Goal: Information Seeking & Learning: Learn about a topic

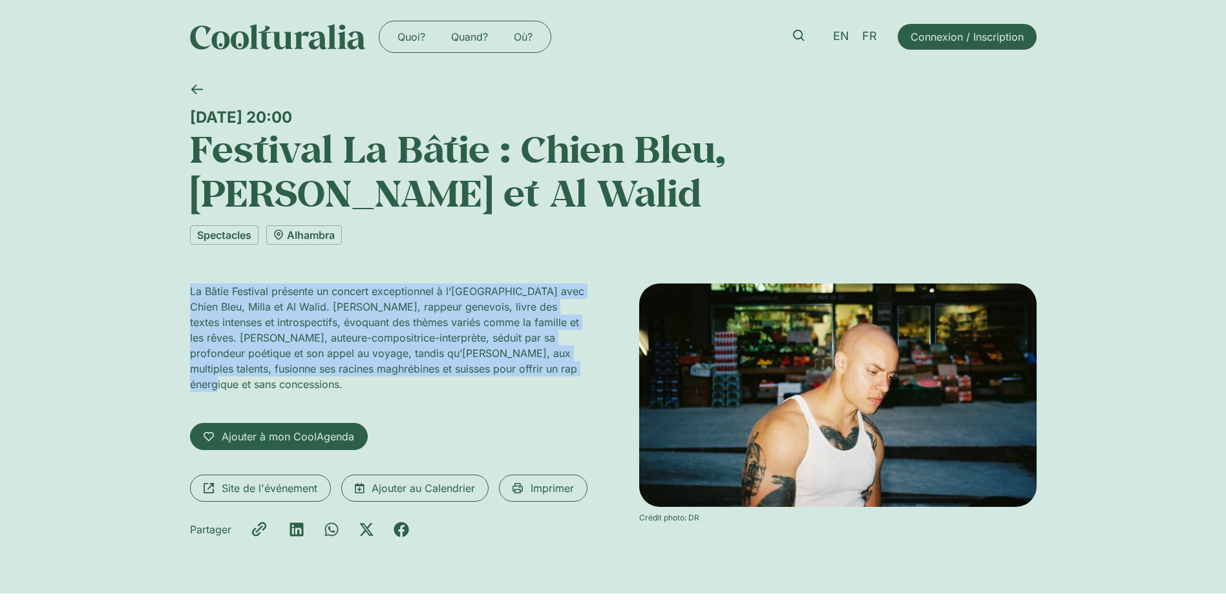
drag, startPoint x: 192, startPoint y: 249, endPoint x: 553, endPoint y: 322, distance: 368.6
click at [553, 322] on p "La Bâtie Festival présente un concert exceptionnel à l’Alhambra avec Chien Bleu…" at bounding box center [388, 338] width 397 height 109
copy p "La Bâtie Festival présente un concert exceptionnel à l’Alhambra avec Chien Bleu…"
click at [523, 350] on div "La Bâtie Festival présente un concert exceptionnel à l’Alhambra avec Chien Bleu…" at bounding box center [388, 416] width 397 height 264
drag, startPoint x: 559, startPoint y: 326, endPoint x: 191, endPoint y: 240, distance: 378.2
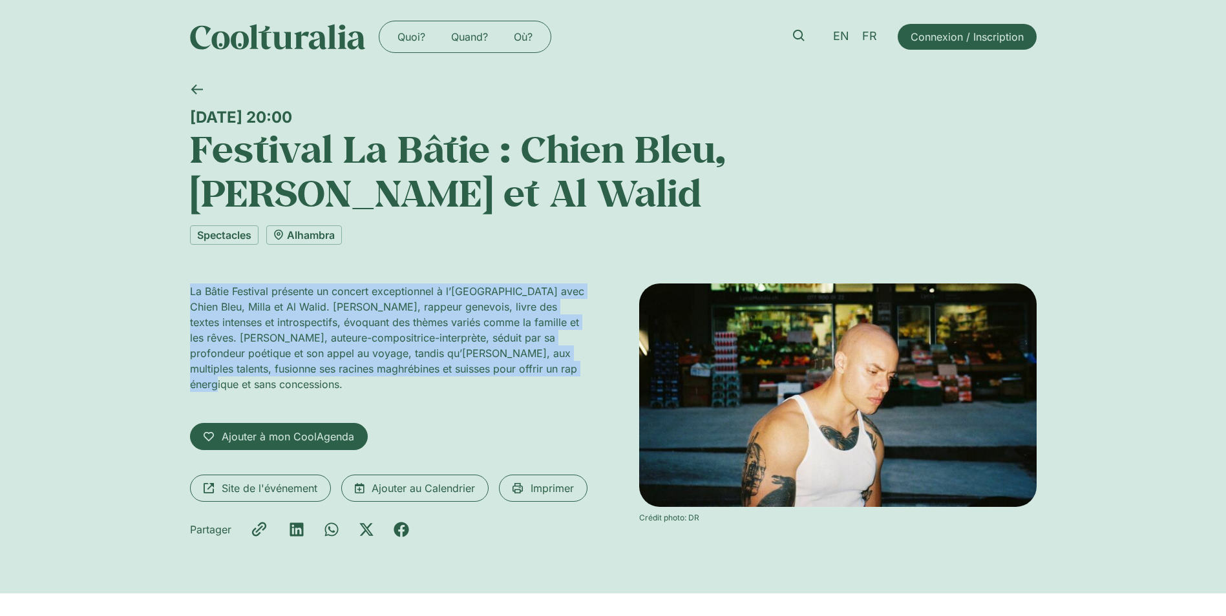
click at [191, 284] on p "La Bâtie Festival présente un concert exceptionnel à l’Alhambra avec Chien Bleu…" at bounding box center [388, 338] width 397 height 109
copy p "La Bâtie Festival présente un concert exceptionnel à l’Alhambra avec Chien Bleu…"
click at [317, 226] on link "Alhambra" at bounding box center [304, 235] width 76 height 19
click at [327, 226] on link "Alhambra" at bounding box center [304, 235] width 76 height 19
click at [317, 226] on link "Alhambra" at bounding box center [304, 235] width 76 height 19
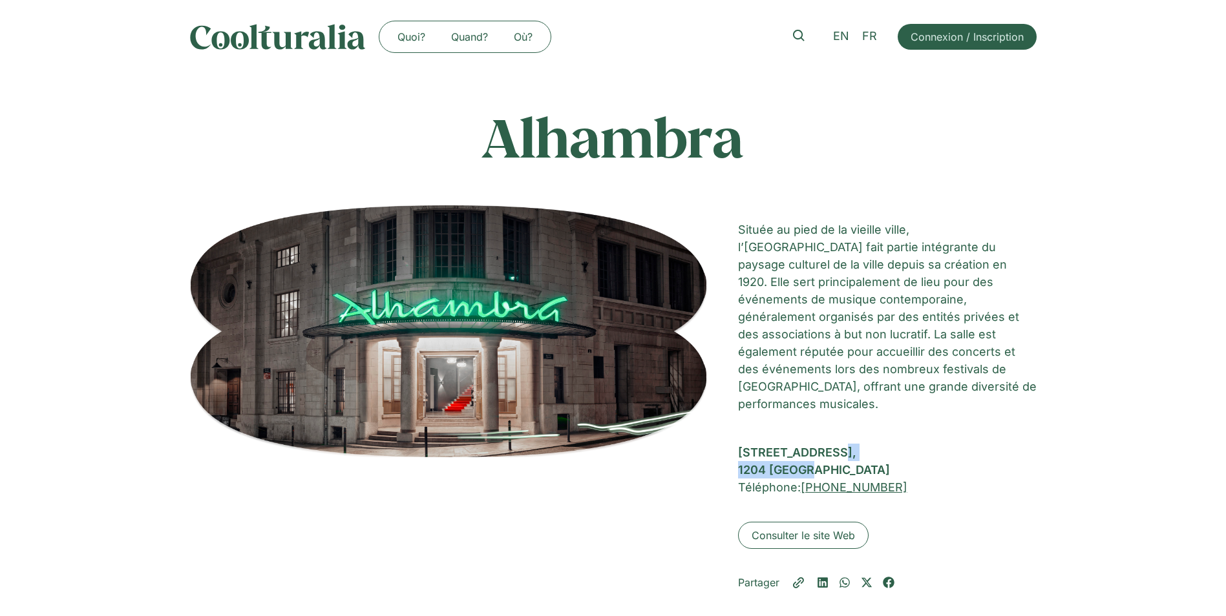
drag, startPoint x: 739, startPoint y: 433, endPoint x: 820, endPoint y: 449, distance: 83.0
click at [820, 449] on div "Rue de la Rôtisserie 10, 1204 Genève" at bounding box center [887, 461] width 299 height 35
copy div "Rue de la Rôtisserie 10, 1204 Genève"
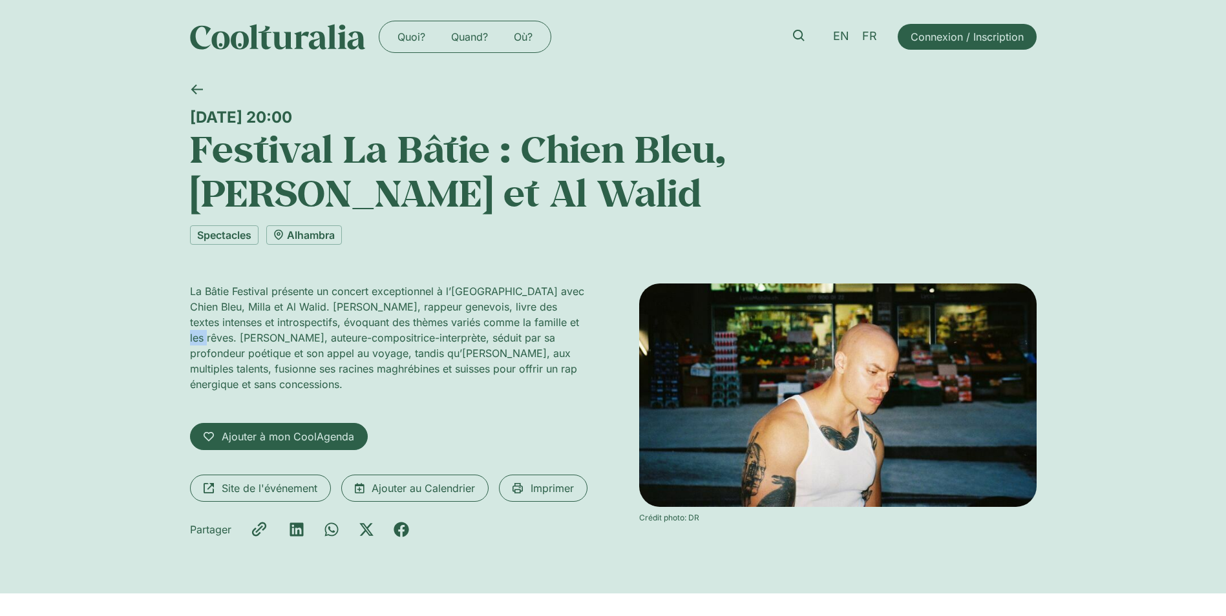
drag, startPoint x: 549, startPoint y: 278, endPoint x: 565, endPoint y: 282, distance: 15.8
click at [565, 284] on p "La Bâtie Festival présente un concert exceptionnel à l’Alhambra avec Chien Bleu…" at bounding box center [388, 338] width 397 height 109
copy p "Milla"
click at [239, 481] on span "Site de l'événement" at bounding box center [270, 489] width 96 height 16
click at [796, 35] on icon at bounding box center [799, 36] width 12 height 12
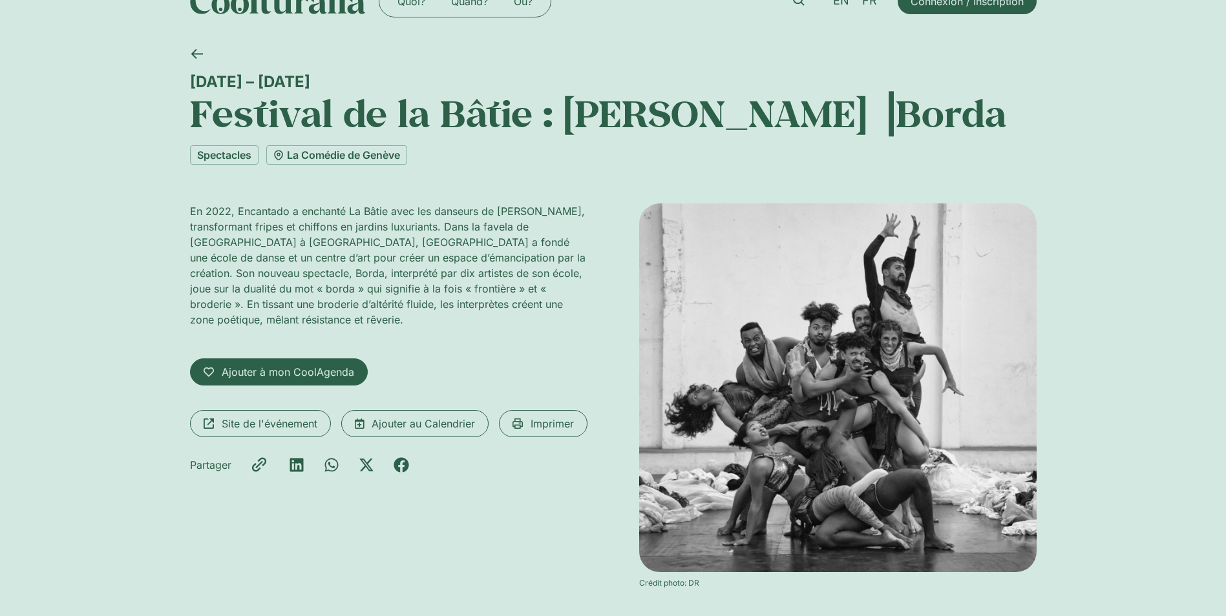
scroll to position [65, 0]
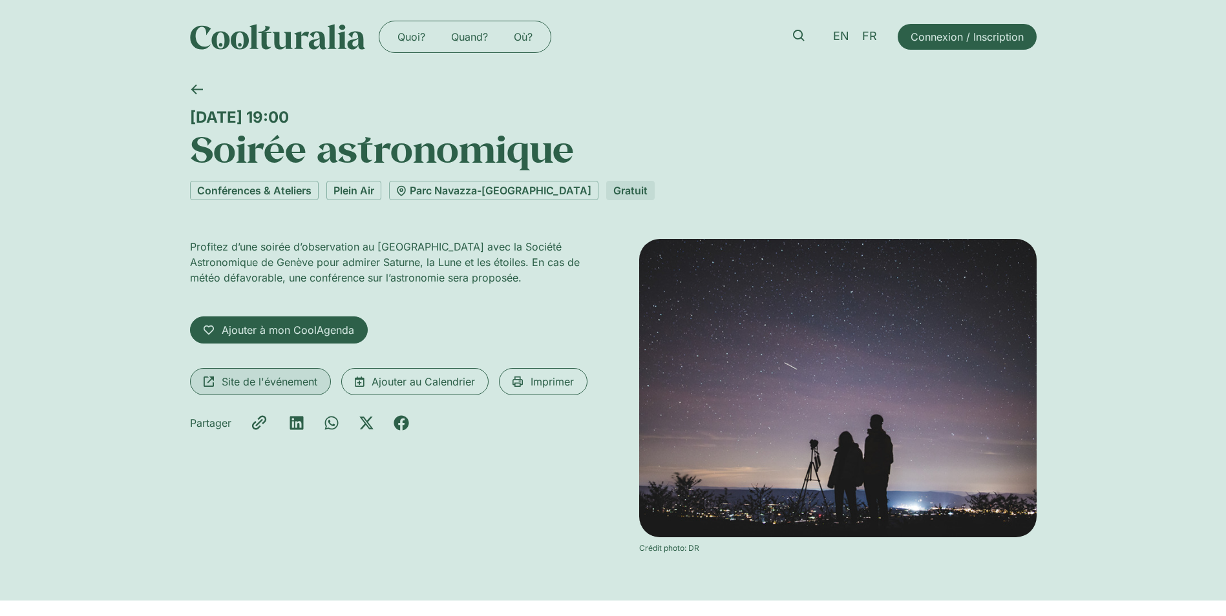
click at [246, 379] on span "Site de l'événement" at bounding box center [270, 382] width 96 height 16
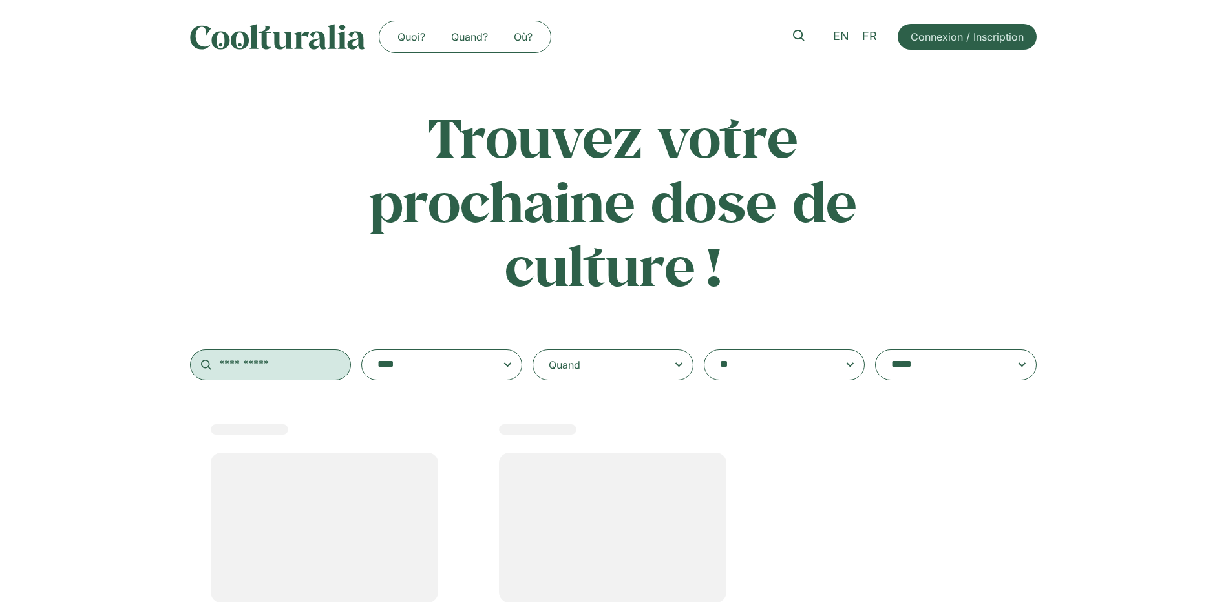
click at [258, 360] on input "text" at bounding box center [270, 365] width 161 height 31
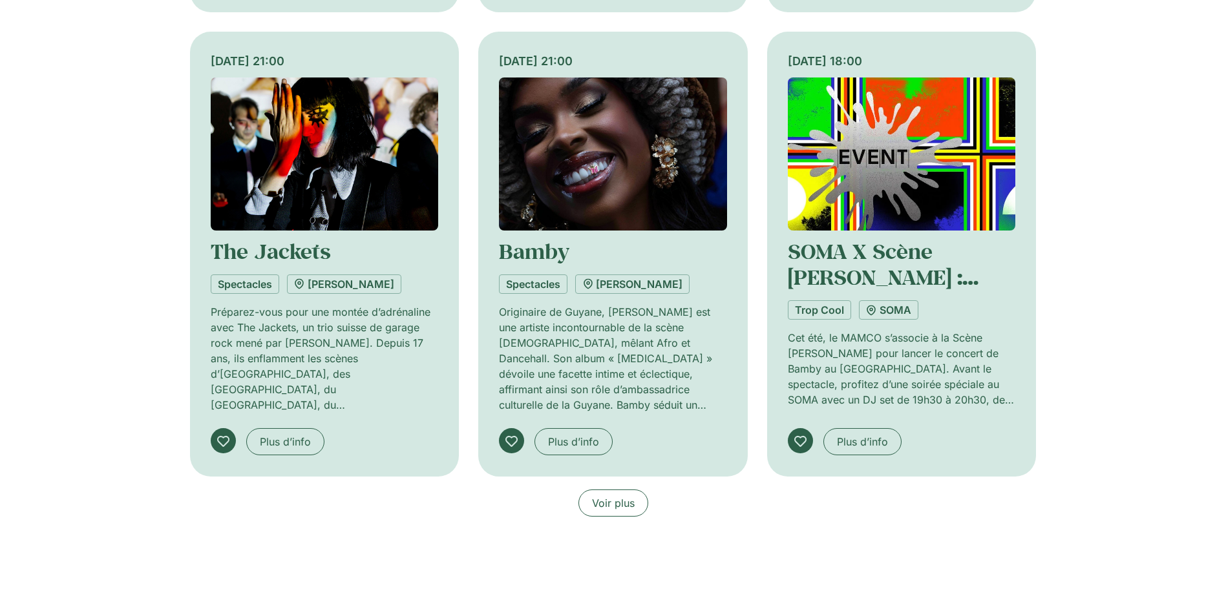
scroll to position [905, 0]
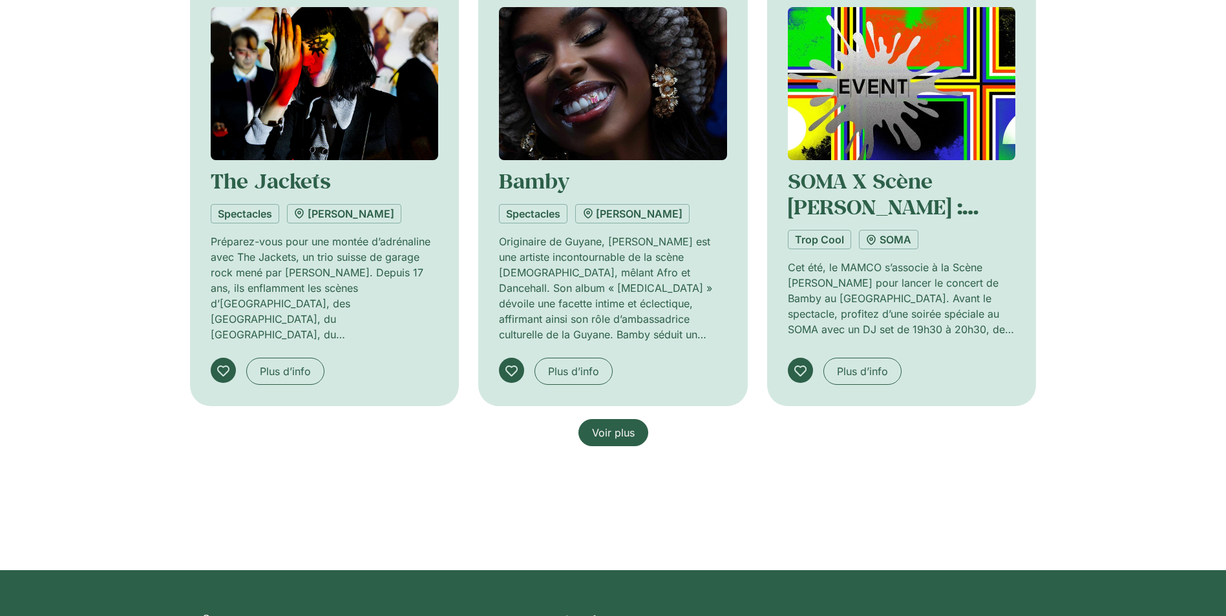
type input "*****"
click at [599, 428] on span "Voir plus" at bounding box center [613, 433] width 43 height 16
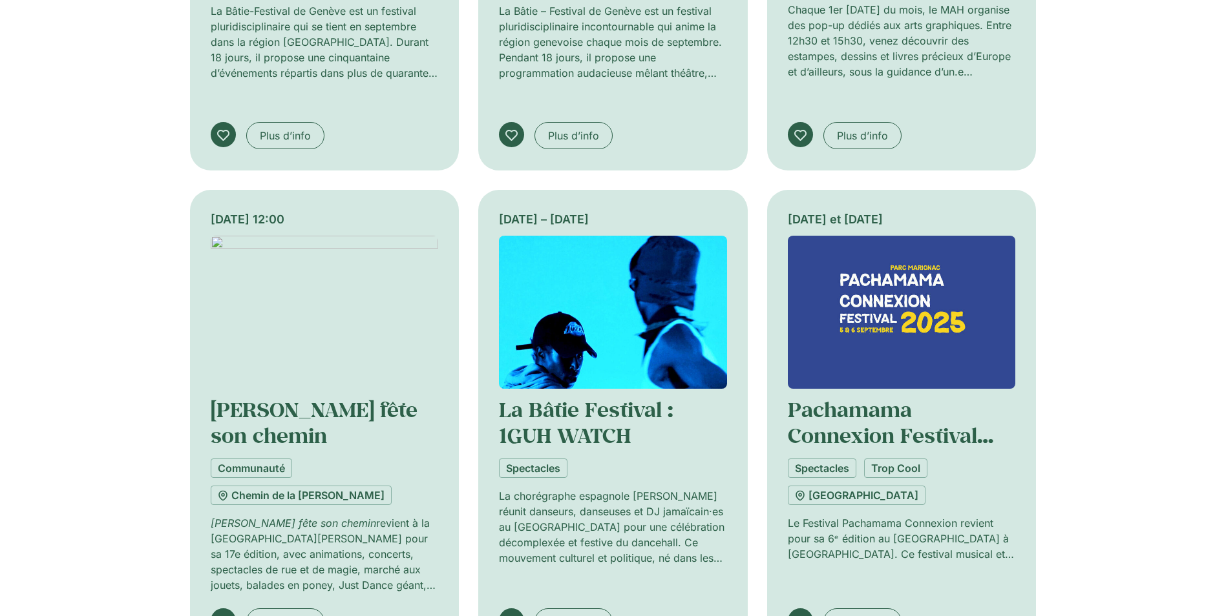
scroll to position [1680, 0]
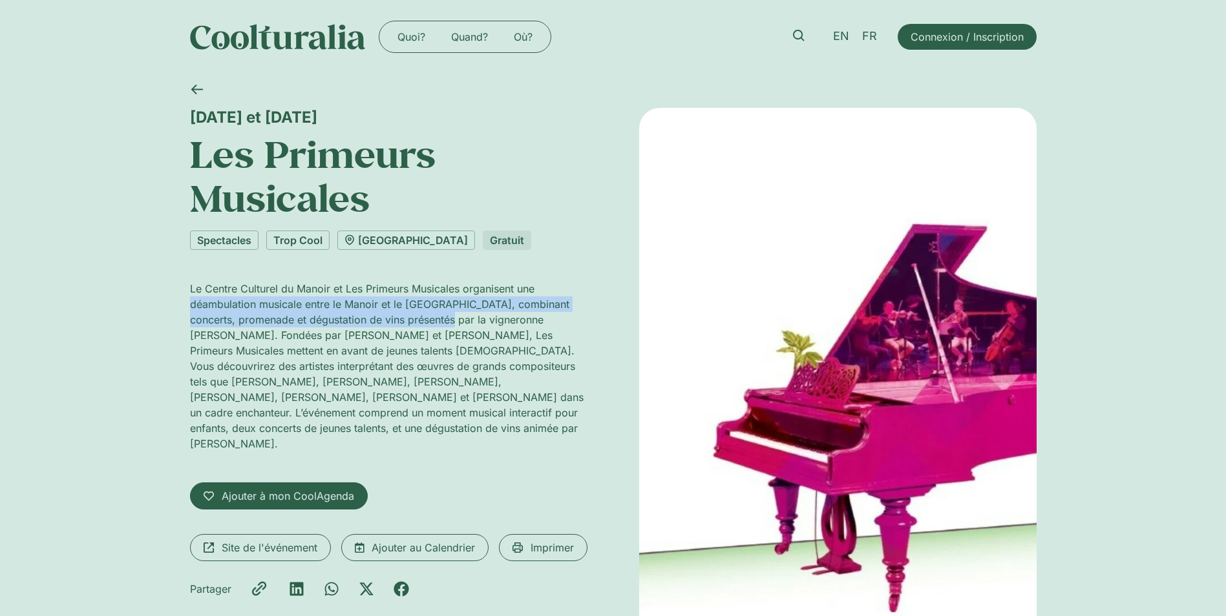
drag, startPoint x: 191, startPoint y: 306, endPoint x: 459, endPoint y: 322, distance: 268.0
click at [459, 322] on p "Le Centre Culturel du Manoir et Les Primeurs Musicales organisent une déambulat…" at bounding box center [388, 366] width 397 height 171
copy p "déambulation musicale entre le Manoir et le Domaine de la Vigne Blanche, combin…"
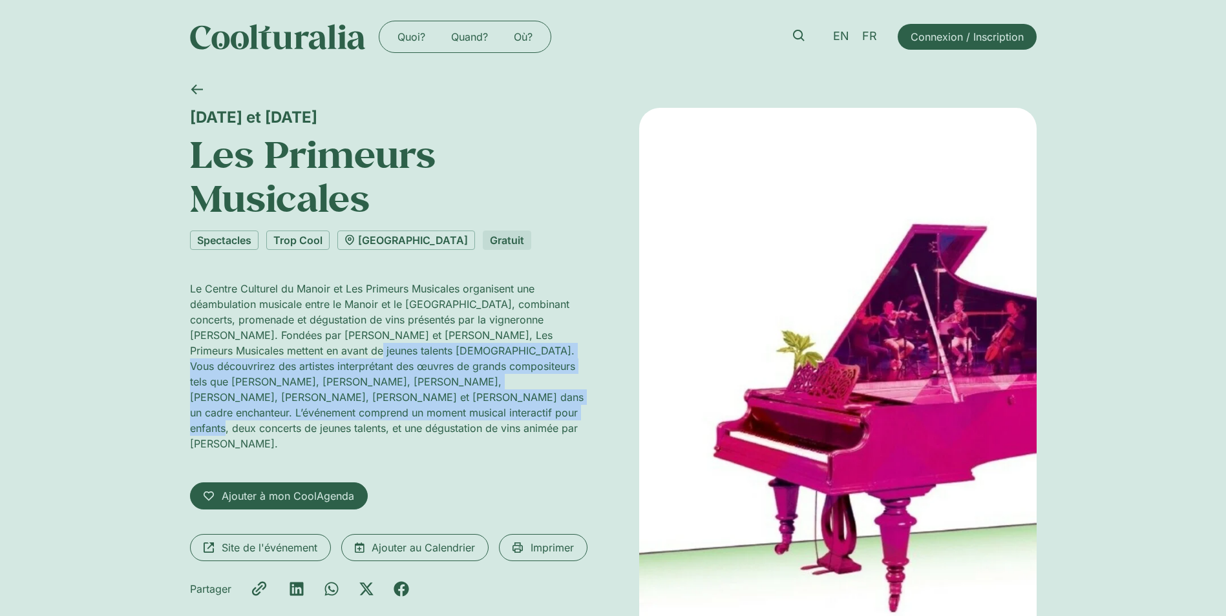
drag, startPoint x: 310, startPoint y: 350, endPoint x: 388, endPoint y: 418, distance: 104.0
click at [388, 418] on p "Le Centre Culturel du Manoir et Les Primeurs Musicales organisent une déambulat…" at bounding box center [388, 366] width 397 height 171
click at [400, 368] on p "Le Centre Culturel du Manoir et Les Primeurs Musicales organisent une déambulat…" at bounding box center [388, 366] width 397 height 171
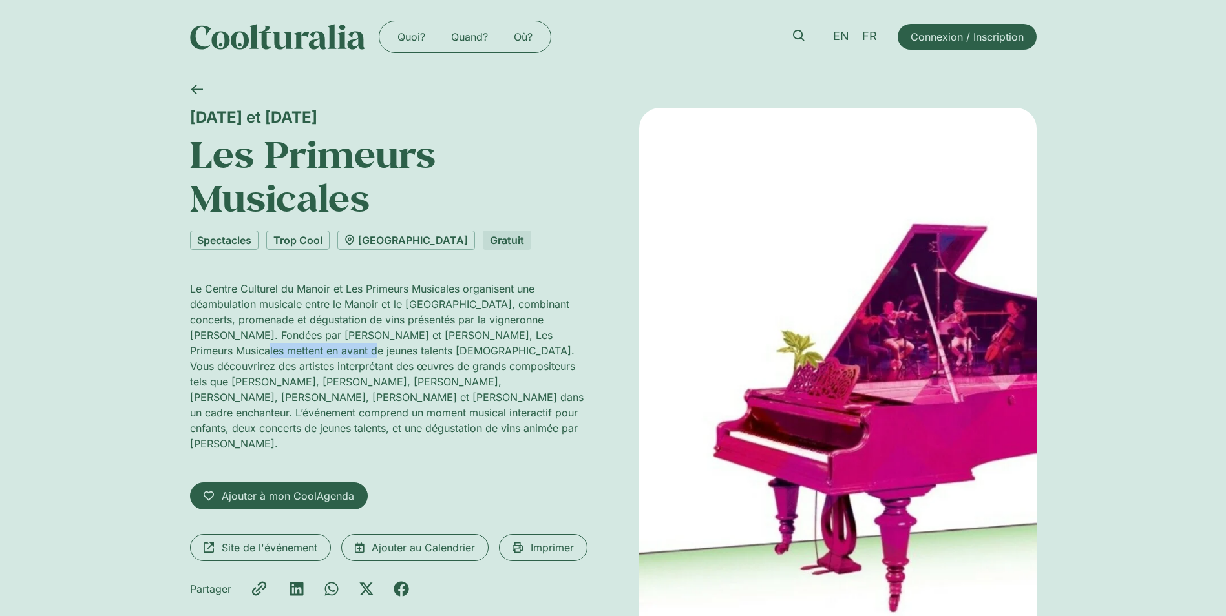
drag, startPoint x: 189, startPoint y: 350, endPoint x: 304, endPoint y: 356, distance: 115.8
click at [304, 356] on div "30 et 31 août Les Primeurs Musicales Spectacles Trop Cool Centre culturel du Ma…" at bounding box center [613, 390] width 1226 height 633
drag, startPoint x: 143, startPoint y: 329, endPoint x: 149, endPoint y: 319, distance: 11.0
click at [143, 329] on div "30 et 31 août Les Primeurs Musicales Spectacles Trop Cool Centre culturel du Ma…" at bounding box center [613, 390] width 1226 height 633
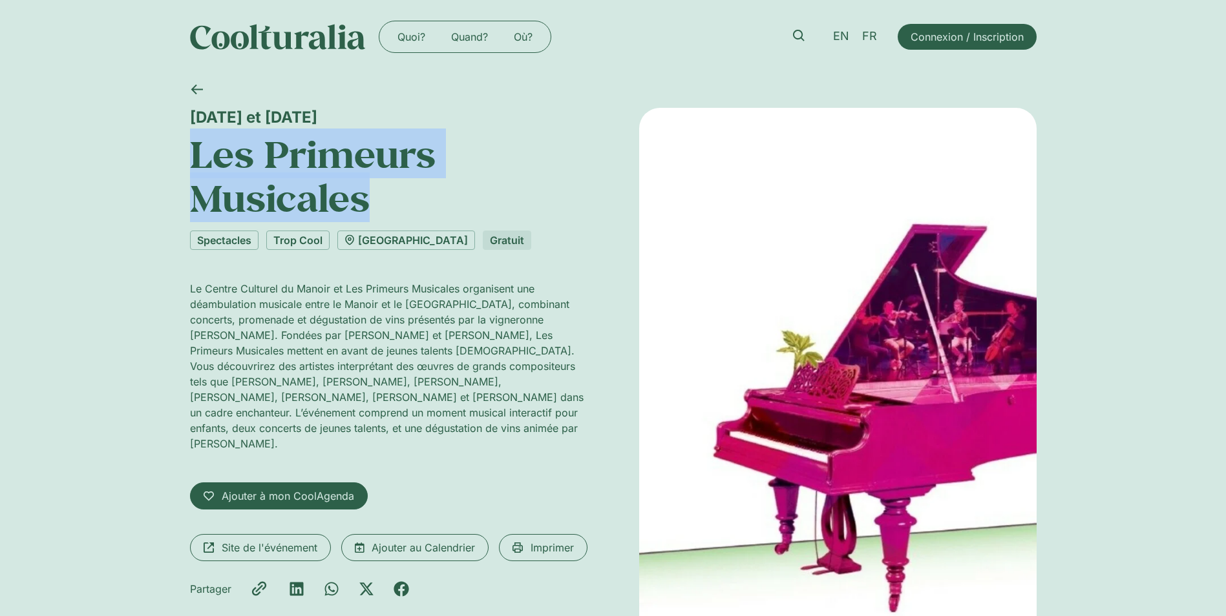
drag, startPoint x: 326, startPoint y: 188, endPoint x: 200, endPoint y: 162, distance: 128.8
click at [200, 162] on h1 "Les Primeurs Musicales" at bounding box center [388, 176] width 397 height 89
copy h1 "Les Primeurs Musicales"
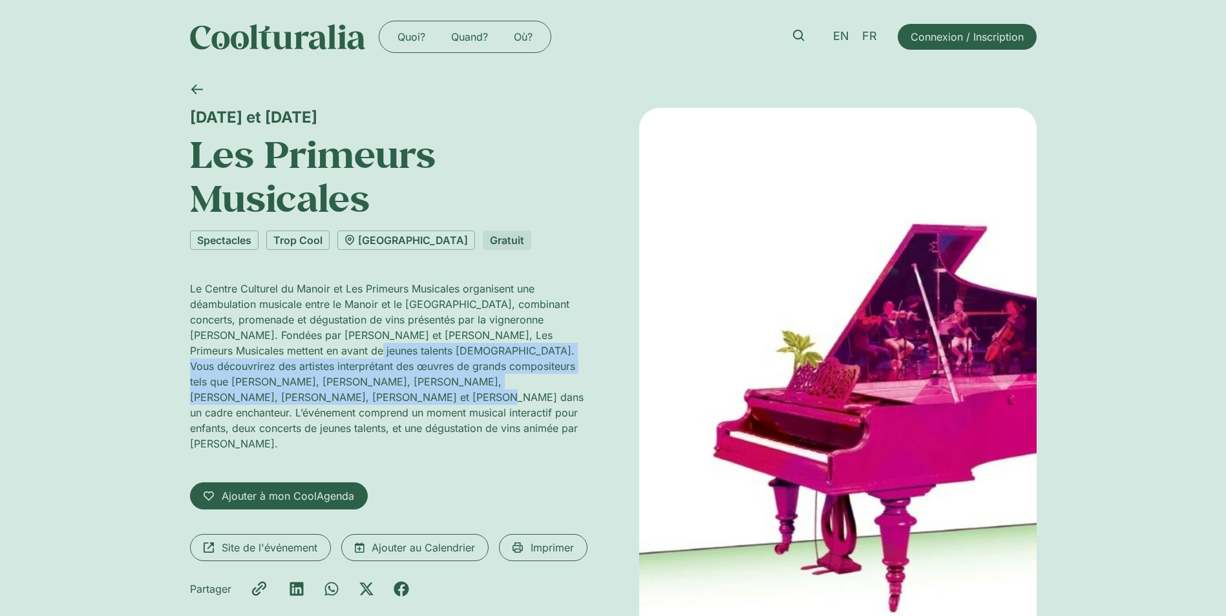
drag, startPoint x: 309, startPoint y: 352, endPoint x: 283, endPoint y: 403, distance: 57.8
click at [283, 403] on p "Le Centre Culturel du Manoir et Les Primeurs Musicales organisent une déambulat…" at bounding box center [388, 366] width 397 height 171
copy p "mettent en avant de jeunes talents suisses. Vous découvrirez des artistes inter…"
click at [255, 540] on span "Site de l'événement" at bounding box center [270, 548] width 96 height 16
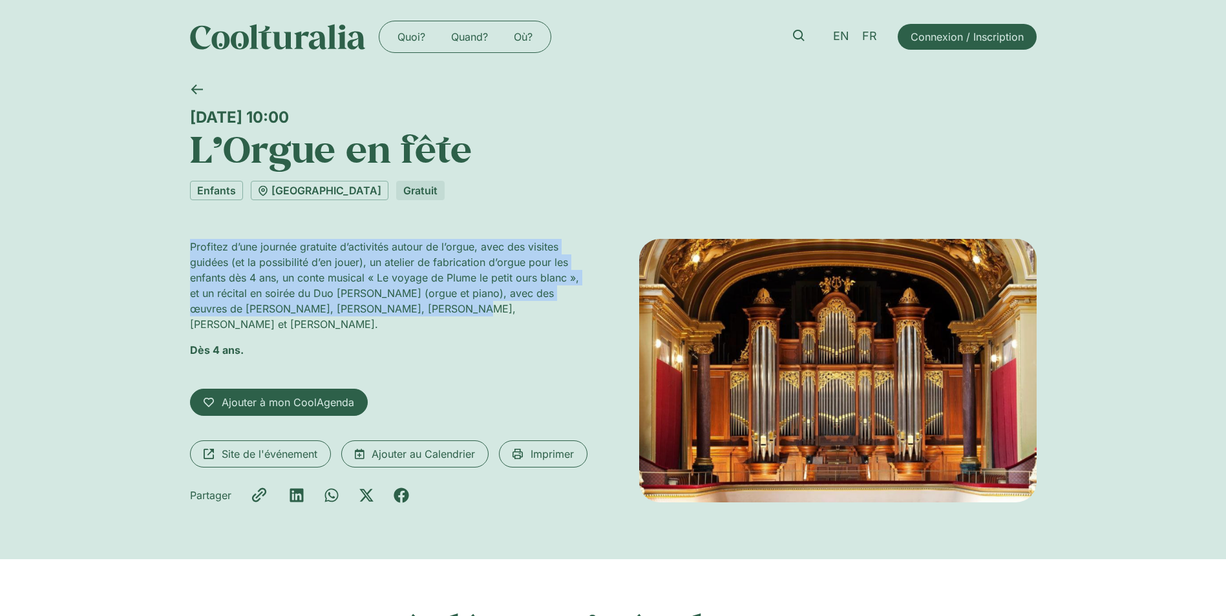
drag, startPoint x: 187, startPoint y: 242, endPoint x: 494, endPoint y: 308, distance: 313.3
click at [494, 308] on div "Samedi 6 septembre, 10:00 L’Orgue en fête Enfants Victoria Hall Gratuit Profite…" at bounding box center [613, 317] width 1226 height 486
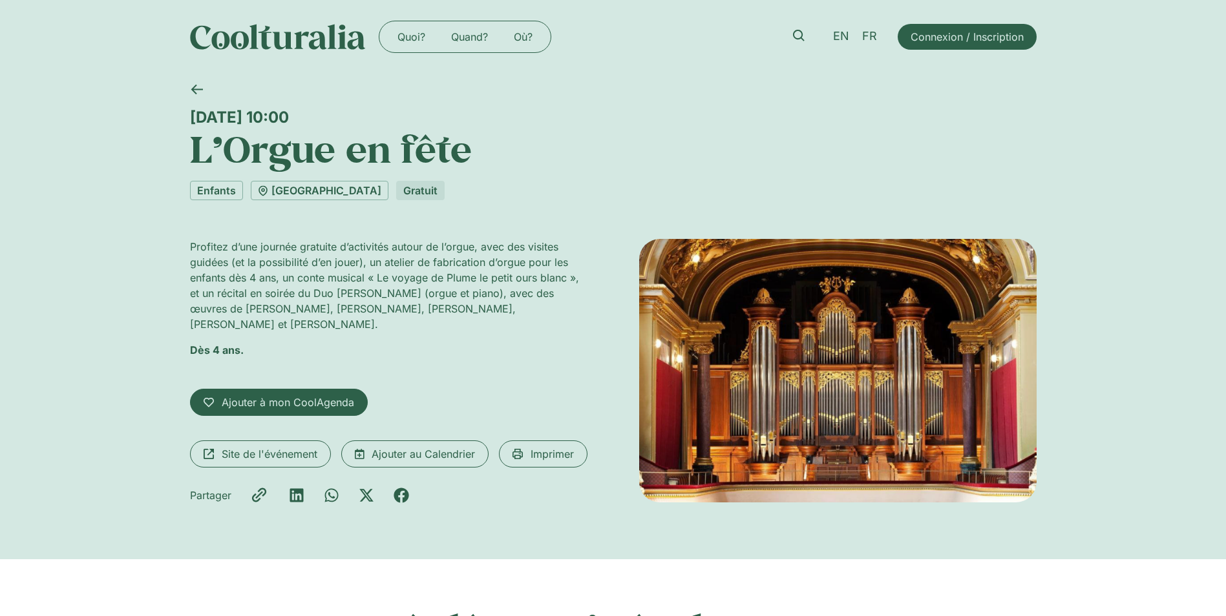
click at [295, 342] on p "Dès 4 ans." at bounding box center [388, 350] width 397 height 16
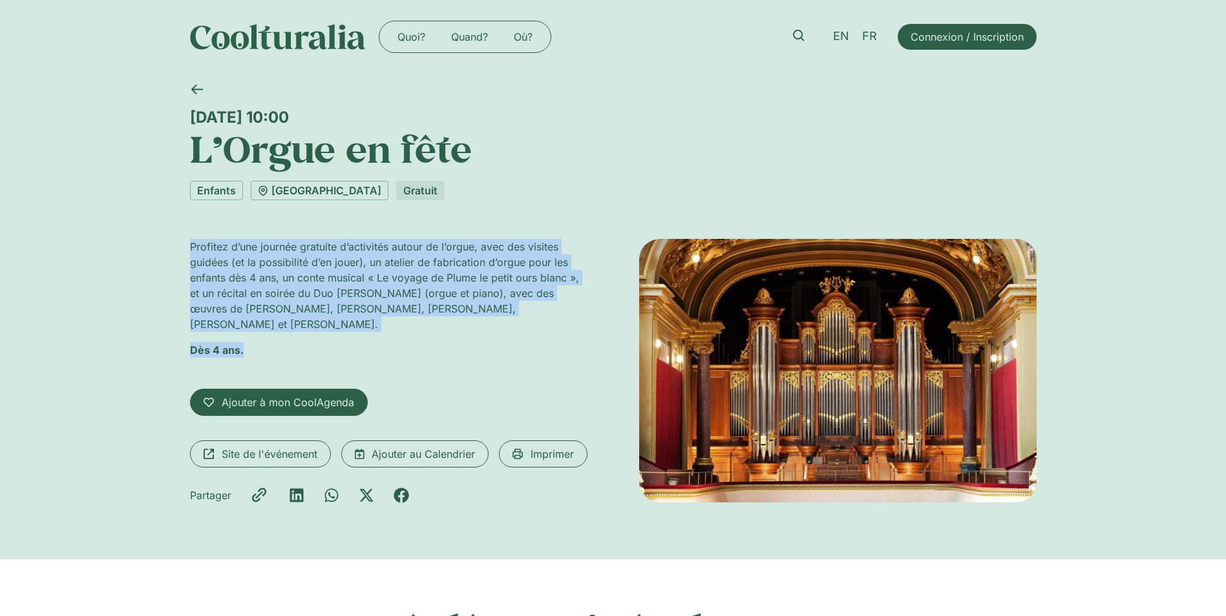
drag, startPoint x: 256, startPoint y: 337, endPoint x: 185, endPoint y: 242, distance: 118.2
click at [185, 242] on div "Samedi 6 septembre, 10:00 L’Orgue en fête Enfants Victoria Hall Gratuit Profite…" at bounding box center [613, 317] width 1226 height 486
copy div "Profitez d’une journée gratuite d’activités autour de l’orgue, avec des visites…"
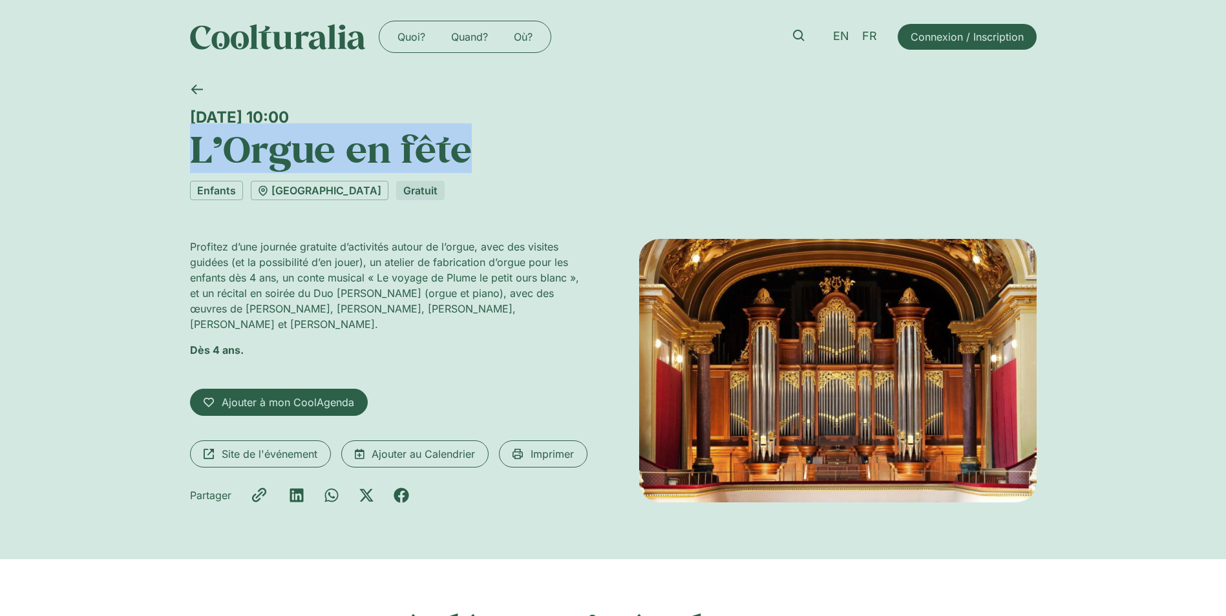
drag, startPoint x: 186, startPoint y: 143, endPoint x: 467, endPoint y: 164, distance: 281.2
click at [467, 164] on div "Samedi 6 septembre, 10:00 L’Orgue en fête Enfants Victoria Hall Gratuit Profite…" at bounding box center [613, 317] width 1226 height 486
copy h1 "L’Orgue en fête"
click at [297, 188] on link "Victoria Hall" at bounding box center [320, 190] width 138 height 19
click at [296, 187] on link "Victoria Hall" at bounding box center [320, 190] width 138 height 19
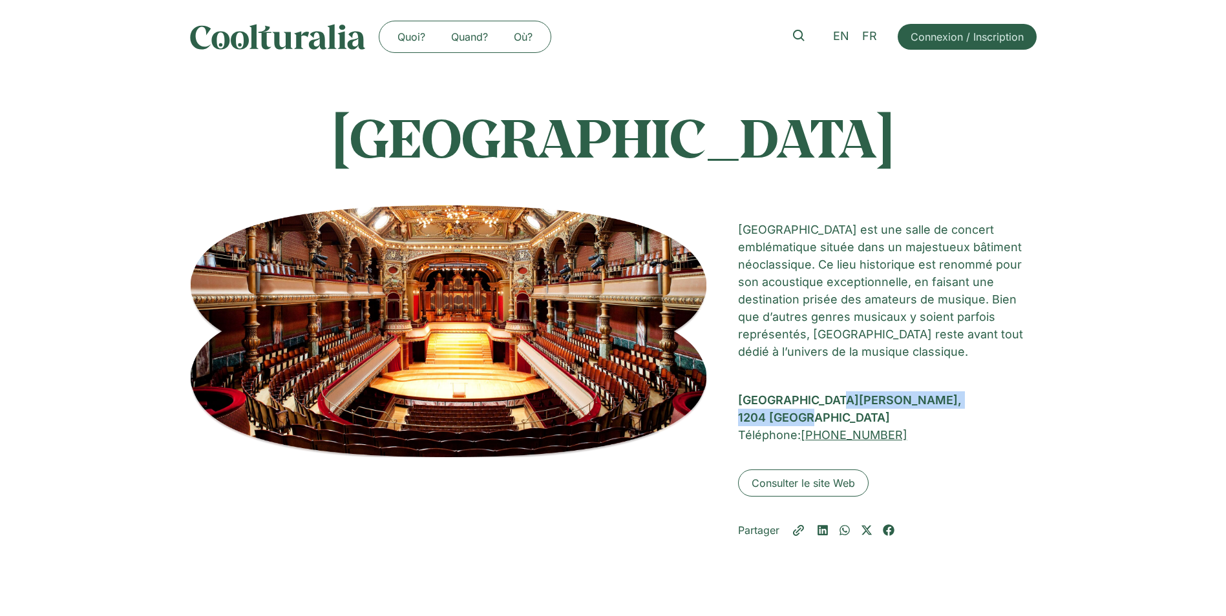
drag, startPoint x: 827, startPoint y: 419, endPoint x: 733, endPoint y: 396, distance: 97.0
click at [733, 396] on div "[GEOGRAPHIC_DATA] [GEOGRAPHIC_DATA] est une salle de concert emblématique situé…" at bounding box center [613, 371] width 846 height 333
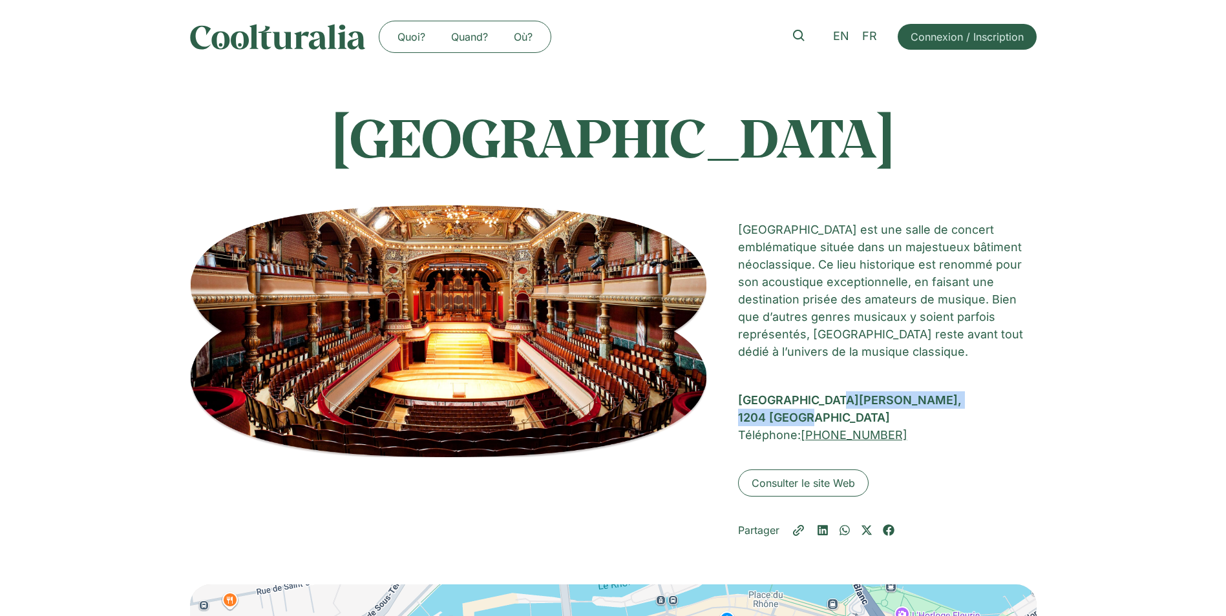
copy div "[STREET_ADDRESS]"
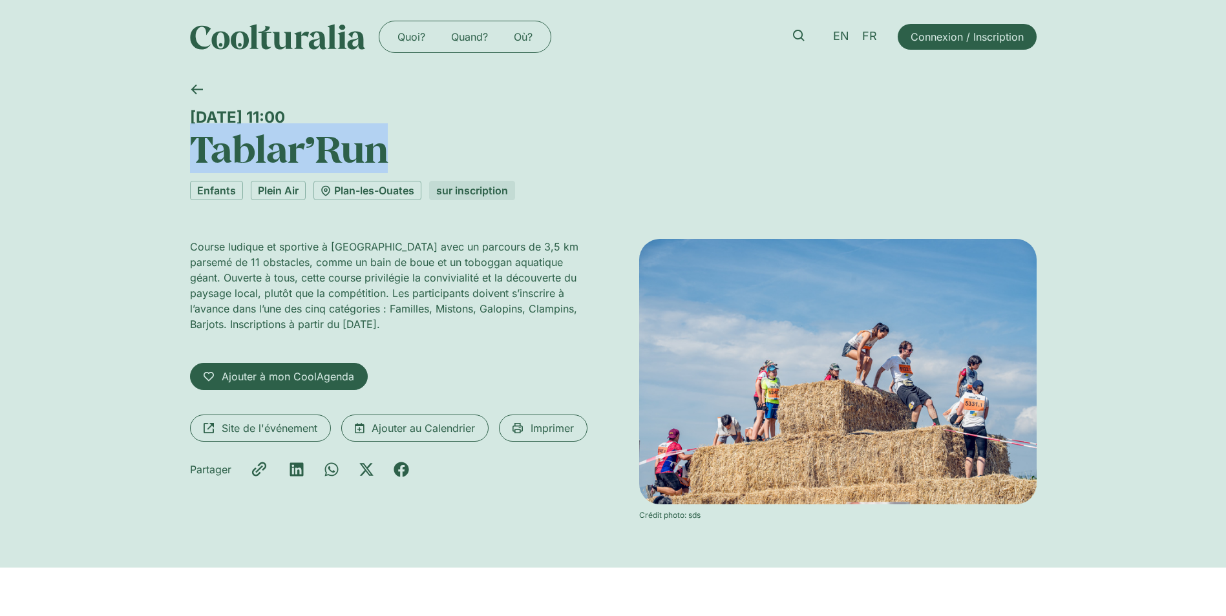
drag, startPoint x: 390, startPoint y: 150, endPoint x: 200, endPoint y: 150, distance: 190.0
click at [200, 150] on h1 "Tablar’Run" at bounding box center [613, 149] width 846 height 44
copy h1 "Tablar’Run"
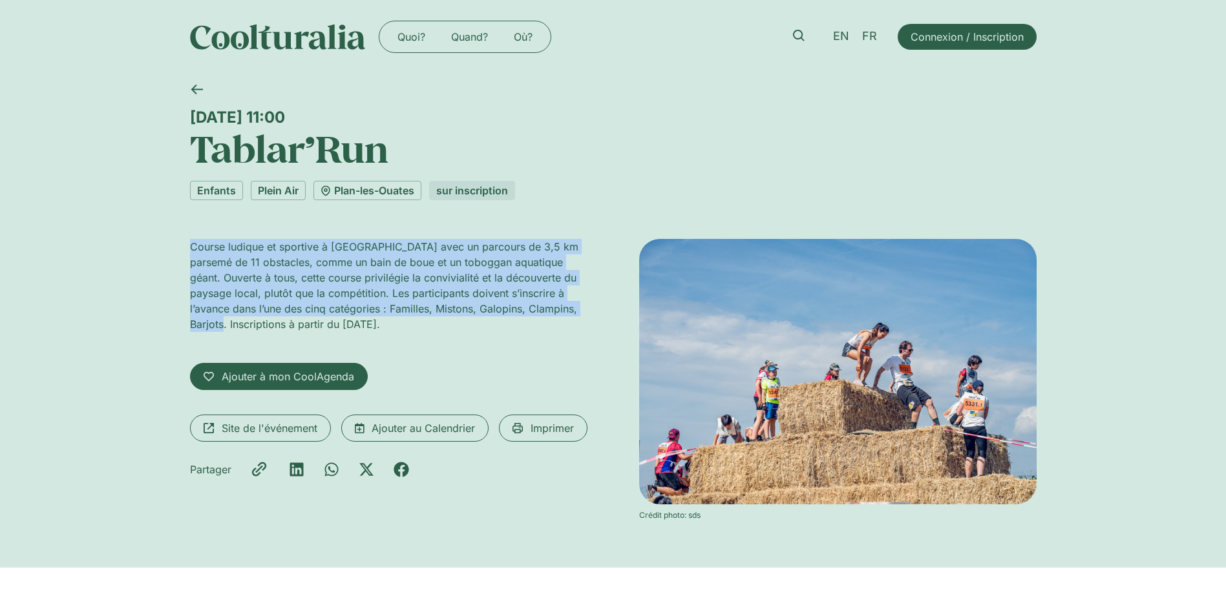
drag, startPoint x: 191, startPoint y: 244, endPoint x: 229, endPoint y: 322, distance: 87.3
click at [229, 322] on p "Course ludique et sportive à [GEOGRAPHIC_DATA] avec un parcours de 3,5 km parse…" at bounding box center [388, 285] width 397 height 93
copy p "Course ludique et sportive à [GEOGRAPHIC_DATA] avec un parcours de 3,5 km parse…"
click at [121, 345] on div "[DATE] 11:00 Tablar’Run Enfants Plein Air [GEOGRAPHIC_DATA] sur inscription Cou…" at bounding box center [613, 321] width 1226 height 494
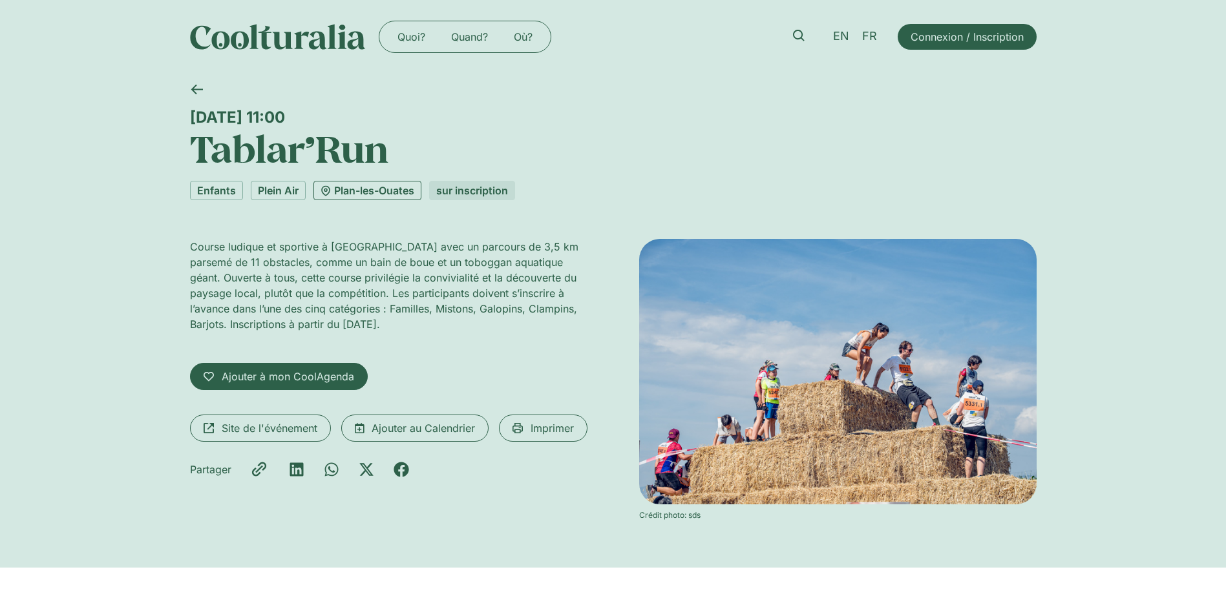
click at [365, 189] on link "Plan-les-Ouates" at bounding box center [367, 190] width 108 height 19
click at [242, 432] on span "Site de l'événement" at bounding box center [270, 429] width 96 height 16
drag, startPoint x: 195, startPoint y: 116, endPoint x: 426, endPoint y: 126, distance: 231.5
click at [426, 126] on div "[DATE] 11:00" at bounding box center [613, 117] width 846 height 19
copy div "[DATE] 11:00"
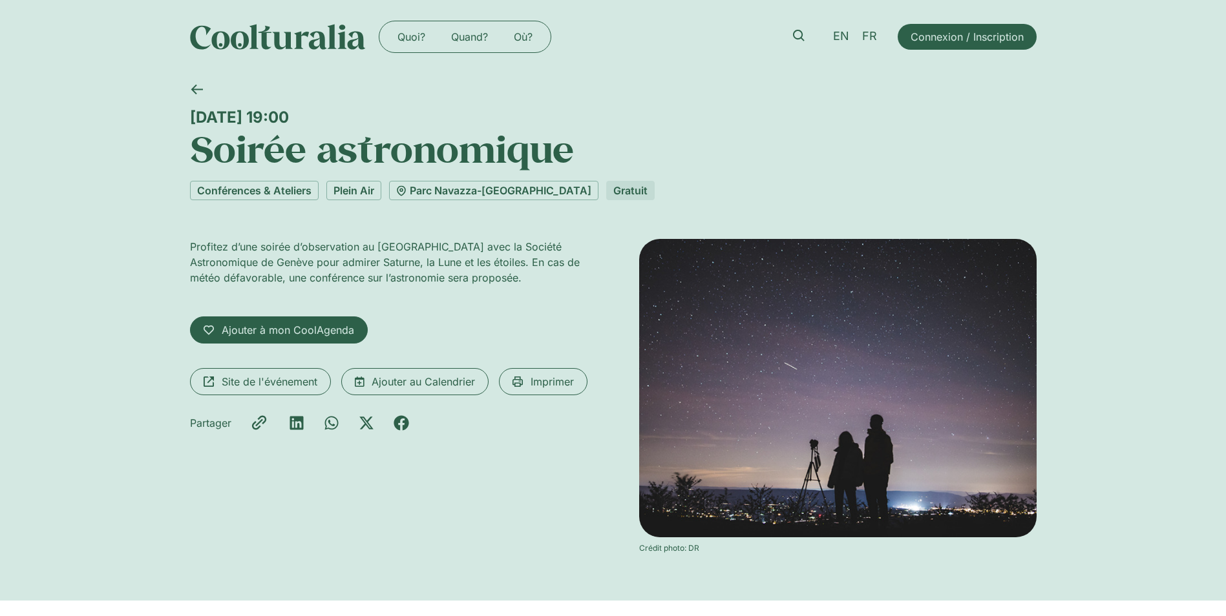
drag, startPoint x: 189, startPoint y: 246, endPoint x: 565, endPoint y: 295, distance: 379.3
click at [565, 295] on div "Profitez d’une soirée d’observation au [GEOGRAPHIC_DATA] avec la Société Astron…" at bounding box center [388, 267] width 397 height 57
copy p "Profitez d’une soirée d’observation au [GEOGRAPHIC_DATA] avec la Société Astron…"
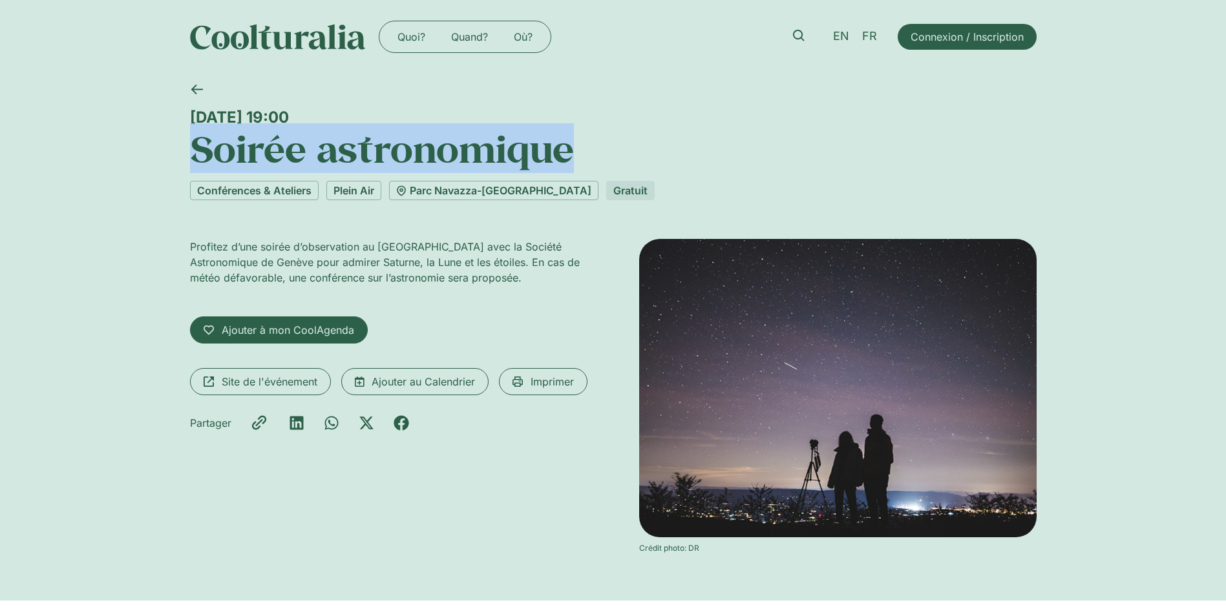
drag, startPoint x: 567, startPoint y: 150, endPoint x: 191, endPoint y: 150, distance: 376.1
click at [191, 150] on h1 "Soirée astronomique" at bounding box center [613, 149] width 846 height 44
copy h1 "Soirée astronomique"
click at [121, 327] on div "Jeudi 4 septembre, 19:00 Soirée astronomique Conférences & Ateliers Plein Air P…" at bounding box center [613, 337] width 1226 height 527
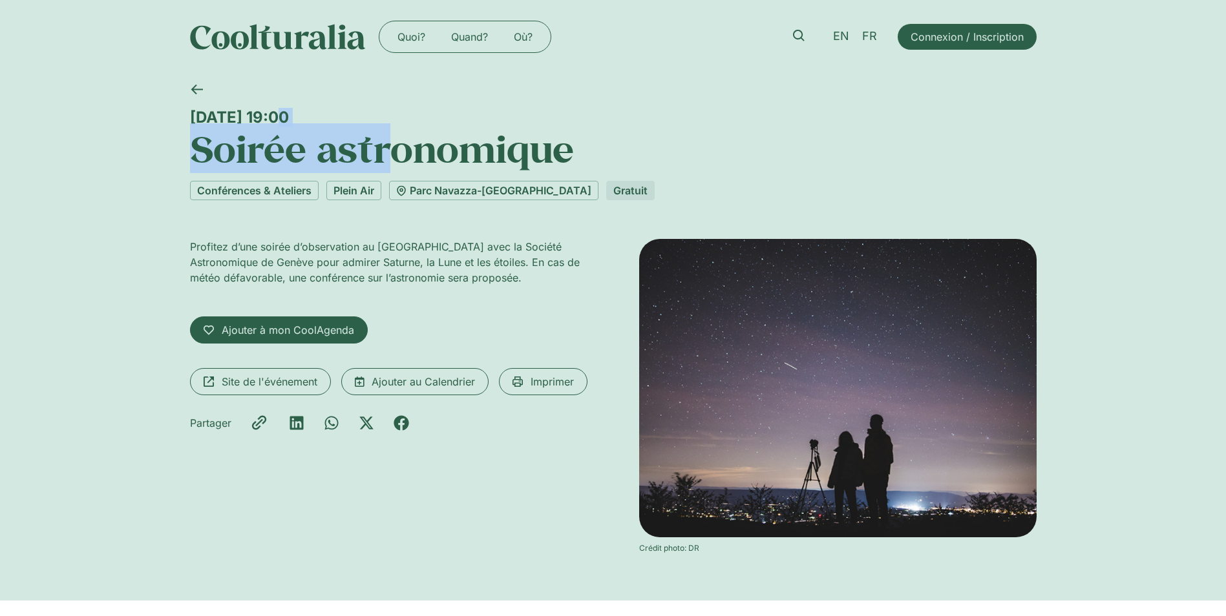
drag, startPoint x: 365, startPoint y: 109, endPoint x: 195, endPoint y: 121, distance: 170.4
click at [195, 121] on div "Jeudi 4 septembre, 19:00 Soirée astronomique" at bounding box center [613, 122] width 846 height 97
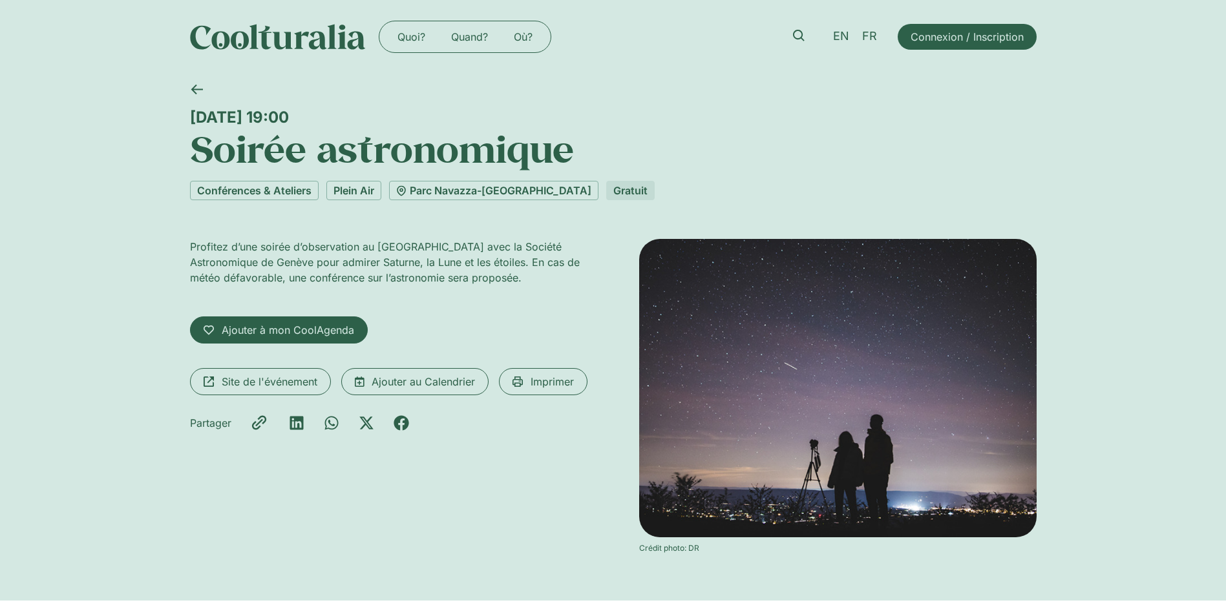
drag, startPoint x: 195, startPoint y: 121, endPoint x: 178, endPoint y: 113, distance: 19.4
click at [178, 113] on div "Jeudi 4 septembre, 19:00 Soirée astronomique Conférences & Ateliers Plein Air P…" at bounding box center [613, 337] width 1226 height 527
drag, startPoint x: 426, startPoint y: 113, endPoint x: 187, endPoint y: 116, distance: 239.1
click at [187, 116] on div "Jeudi 4 septembre, 19:00 Soirée astronomique Conférences & Ateliers Plein Air P…" at bounding box center [613, 337] width 1226 height 527
copy div "[DATE] 19:00"
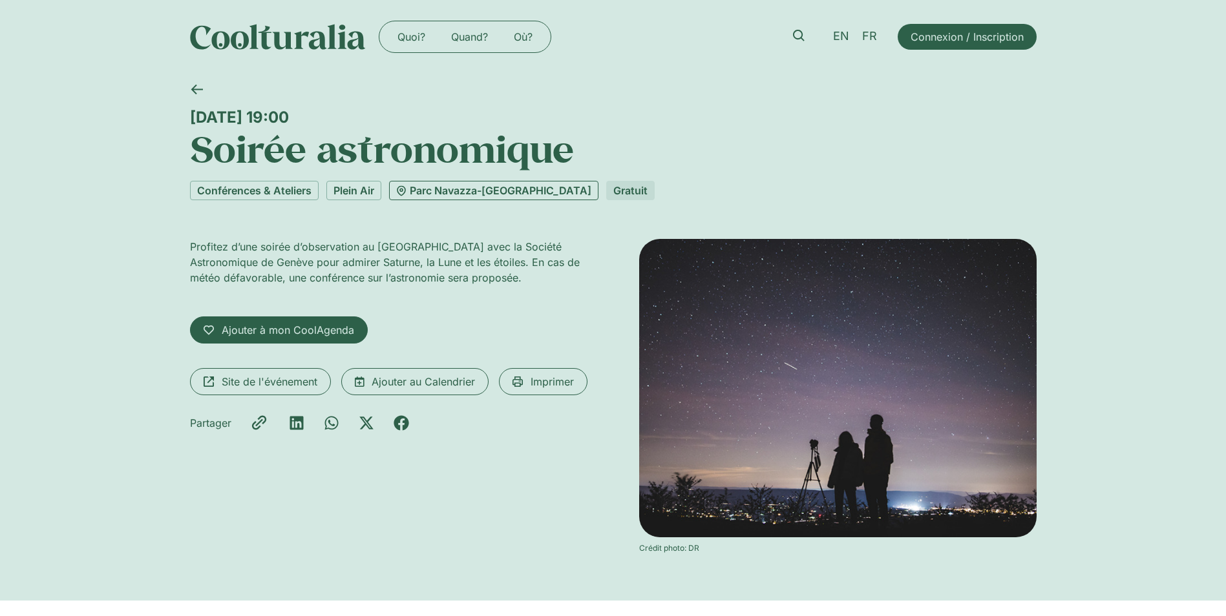
click at [468, 192] on link "Parc Navazza-[GEOGRAPHIC_DATA]" at bounding box center [493, 190] width 209 height 19
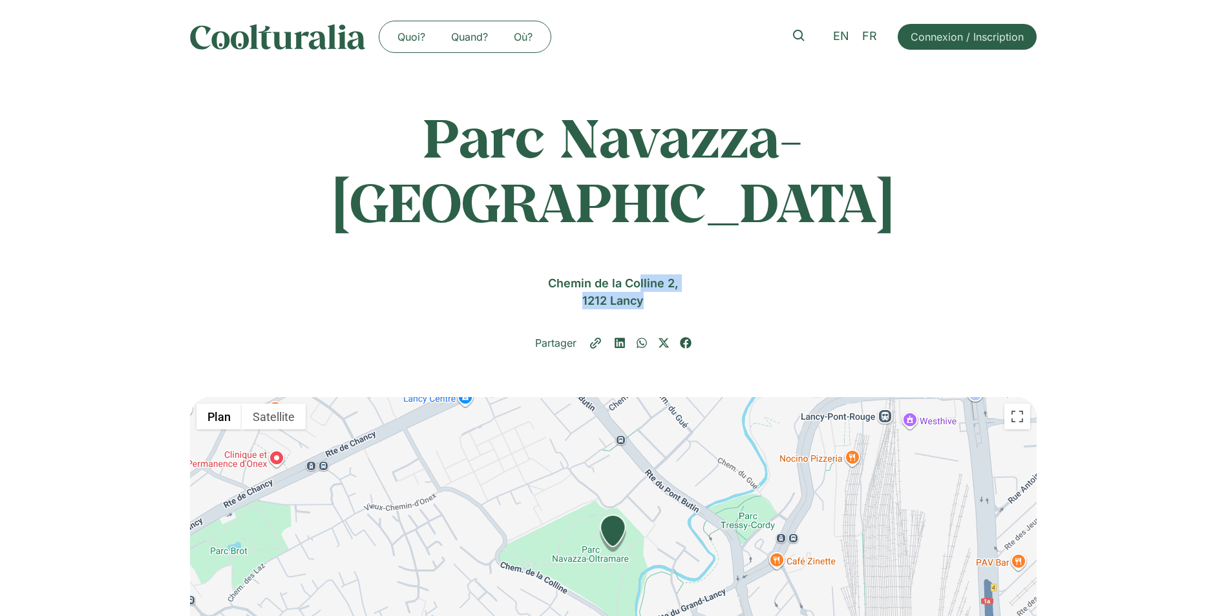
drag, startPoint x: 543, startPoint y: 216, endPoint x: 666, endPoint y: 243, distance: 125.6
click at [666, 275] on div "[STREET_ADDRESS]" at bounding box center [613, 292] width 846 height 35
copy div "[STREET_ADDRESS]"
click at [175, 297] on div "Parc Navazza-[GEOGRAPHIC_DATA] [GEOGRAPHIC_DATA] [STREET_ADDRESS] Consulter le …" at bounding box center [613, 236] width 1226 height 324
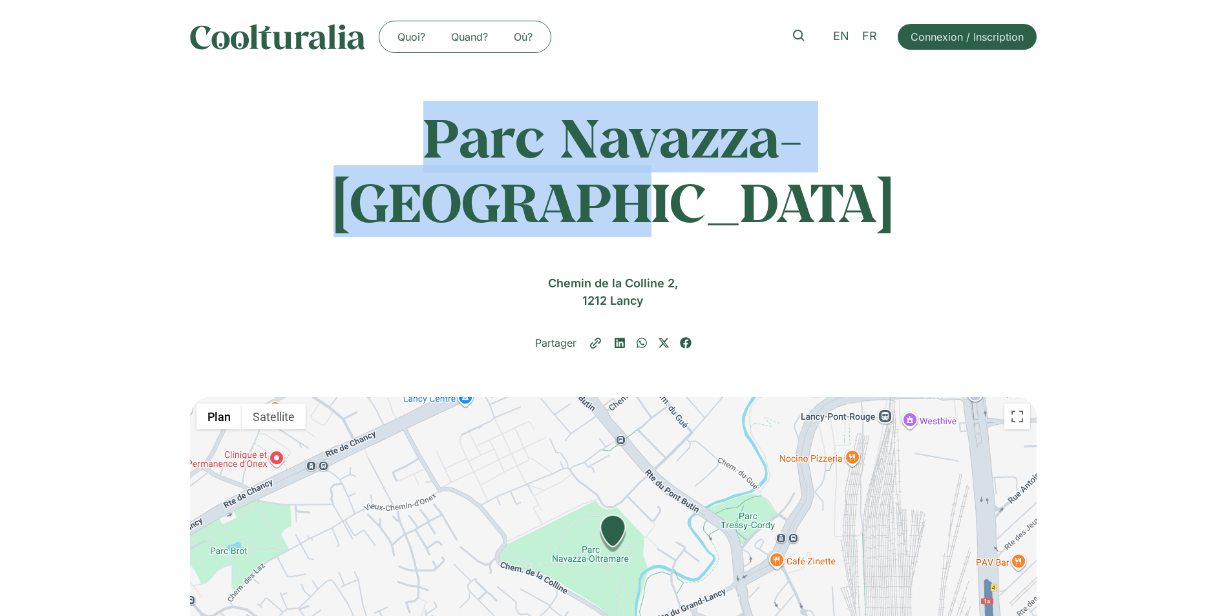
drag, startPoint x: 286, startPoint y: 149, endPoint x: 933, endPoint y: 174, distance: 647.9
click at [933, 174] on div "Parc Navazza-[GEOGRAPHIC_DATA] [GEOGRAPHIC_DATA] [STREET_ADDRESS] Consulter le …" at bounding box center [613, 236] width 846 height 324
copy h1 "Parc Navazza-[GEOGRAPHIC_DATA]"
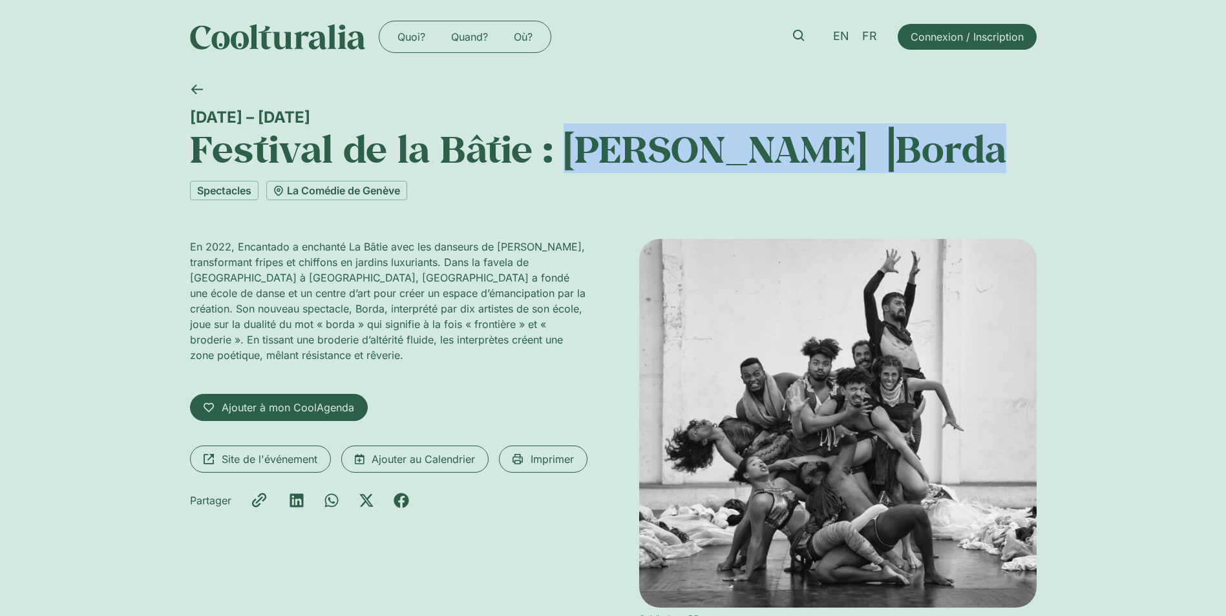
drag, startPoint x: 570, startPoint y: 152, endPoint x: 949, endPoint y: 161, distance: 378.8
click at [949, 161] on h1 "Festival de la Bâtie : Lia Rodrigues ⎥Borda" at bounding box center [613, 149] width 846 height 44
copy h1 "Lia Rodrigues ⎥Borda"
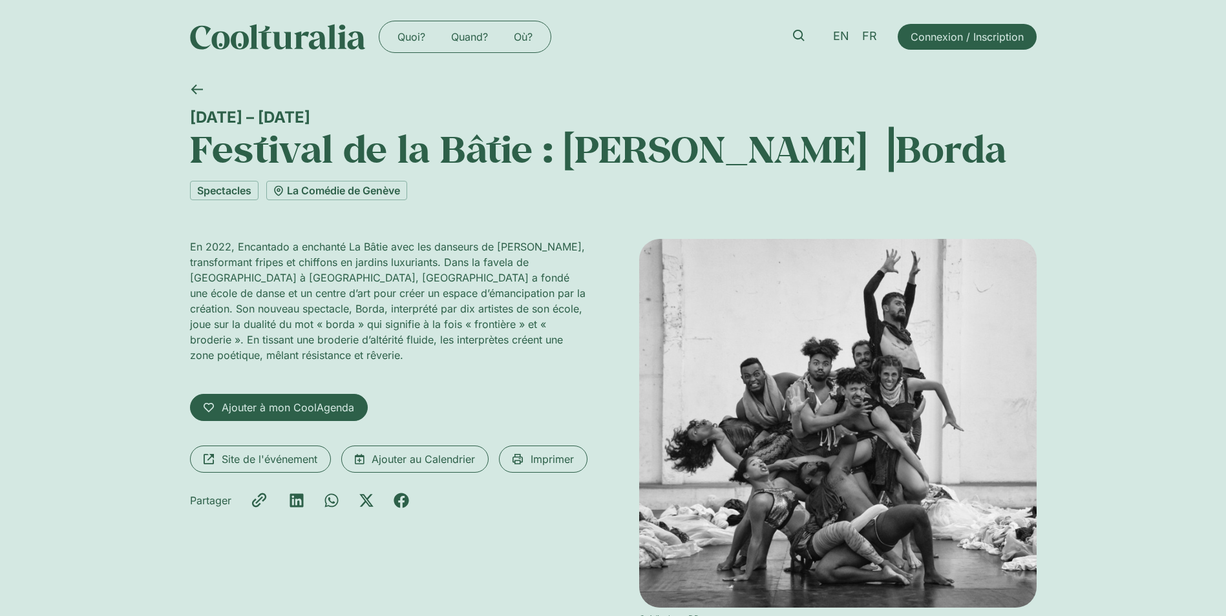
drag, startPoint x: 625, startPoint y: 180, endPoint x: 607, endPoint y: 181, distance: 18.7
click at [627, 180] on div "1 – 3 septembre Festival de la Bâtie : Lia Rodrigues ⎥Borda Spectacles La Coméd…" at bounding box center [613, 137] width 846 height 127
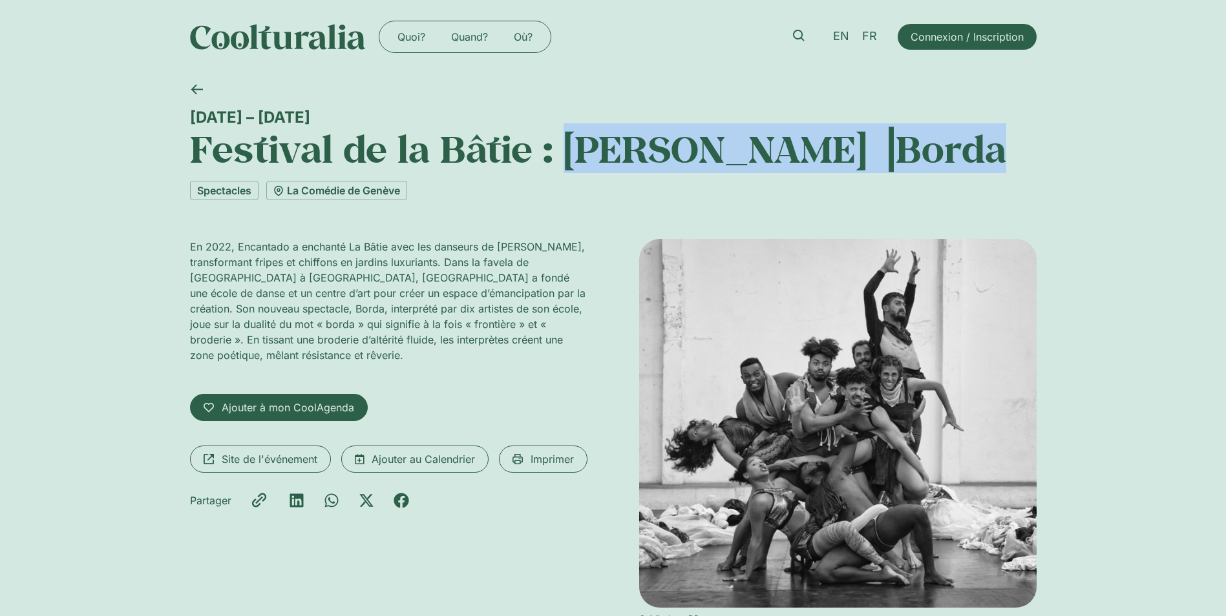
drag, startPoint x: 565, startPoint y: 149, endPoint x: 947, endPoint y: 154, distance: 381.9
click at [947, 154] on h1 "Festival de la Bâtie : Lia Rodrigues ⎥Borda" at bounding box center [613, 149] width 846 height 44
copy h1 "Lia Rodrigues ⎥Borda"
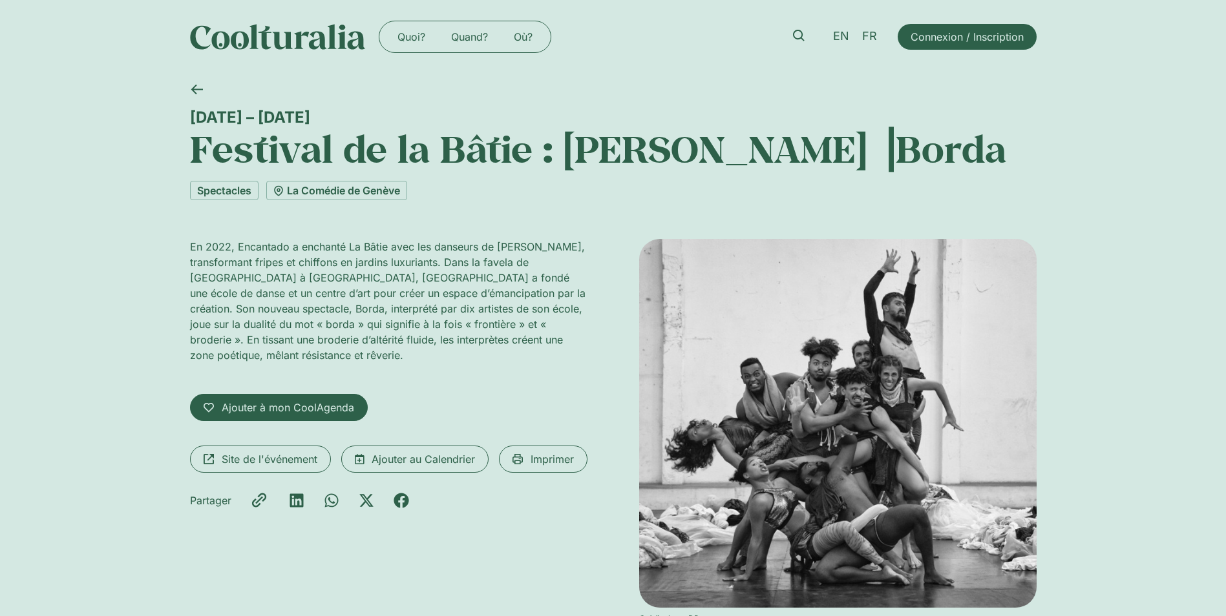
click at [288, 268] on p "En 2022, Encantado a enchanté La Bâtie avec les danseurs de Lia Rodrigues, tran…" at bounding box center [388, 301] width 397 height 124
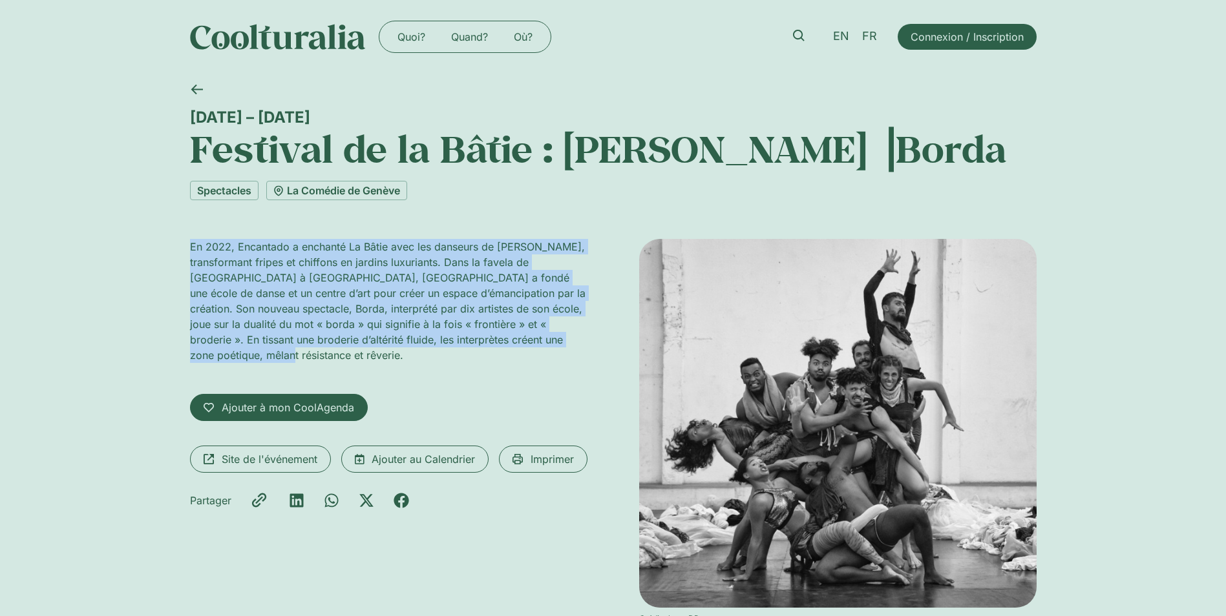
drag, startPoint x: 190, startPoint y: 244, endPoint x: 571, endPoint y: 342, distance: 393.2
click at [571, 342] on p "En 2022, Encantado a enchanté La Bâtie avec les danseurs de Lia Rodrigues, tran…" at bounding box center [388, 301] width 397 height 124
copy p "En 2022, Encantado a enchanté La Bâtie avec les danseurs de Lia Rodrigues, tran…"
click at [333, 189] on link "La Comédie de Genève" at bounding box center [336, 190] width 141 height 19
click at [360, 189] on link "La Comédie de Genève" at bounding box center [336, 190] width 141 height 19
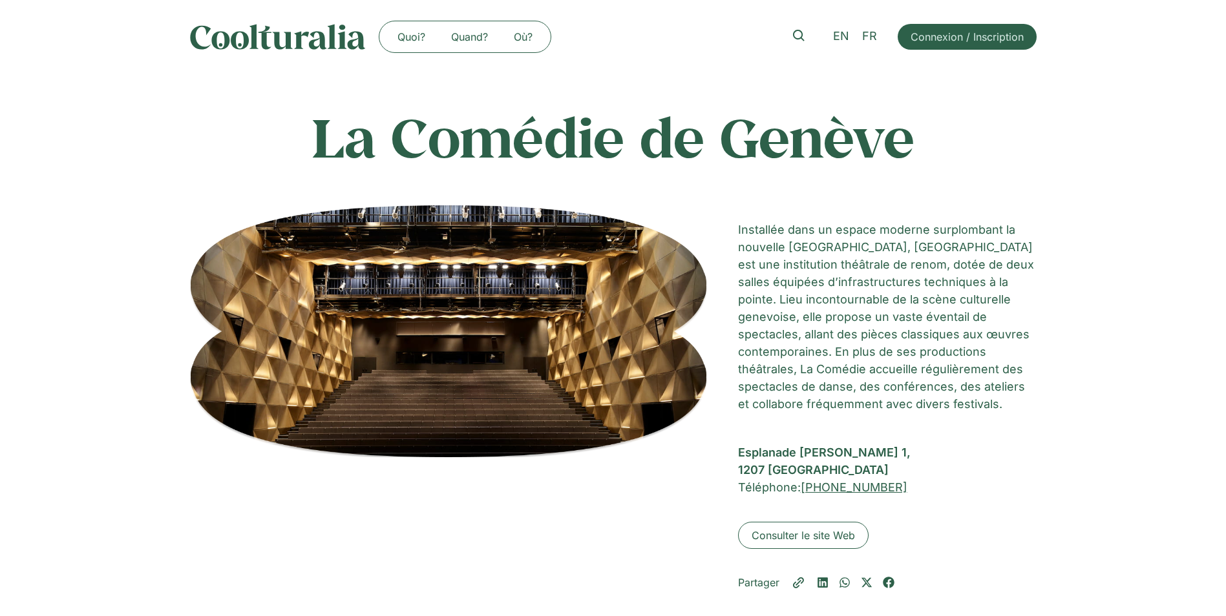
click at [161, 481] on div "La Comédie de Genève La Comédie de [GEOGRAPHIC_DATA] Installée dans un espace m…" at bounding box center [613, 355] width 1226 height 563
drag, startPoint x: 737, startPoint y: 450, endPoint x: 824, endPoint y: 474, distance: 91.1
click at [824, 474] on div "La Comédie de Genève Installée dans un espace moderne surplombant la nouvelle […" at bounding box center [613, 397] width 846 height 385
copy div "Esplanade [PERSON_NAME][STREET_ADDRESS]"
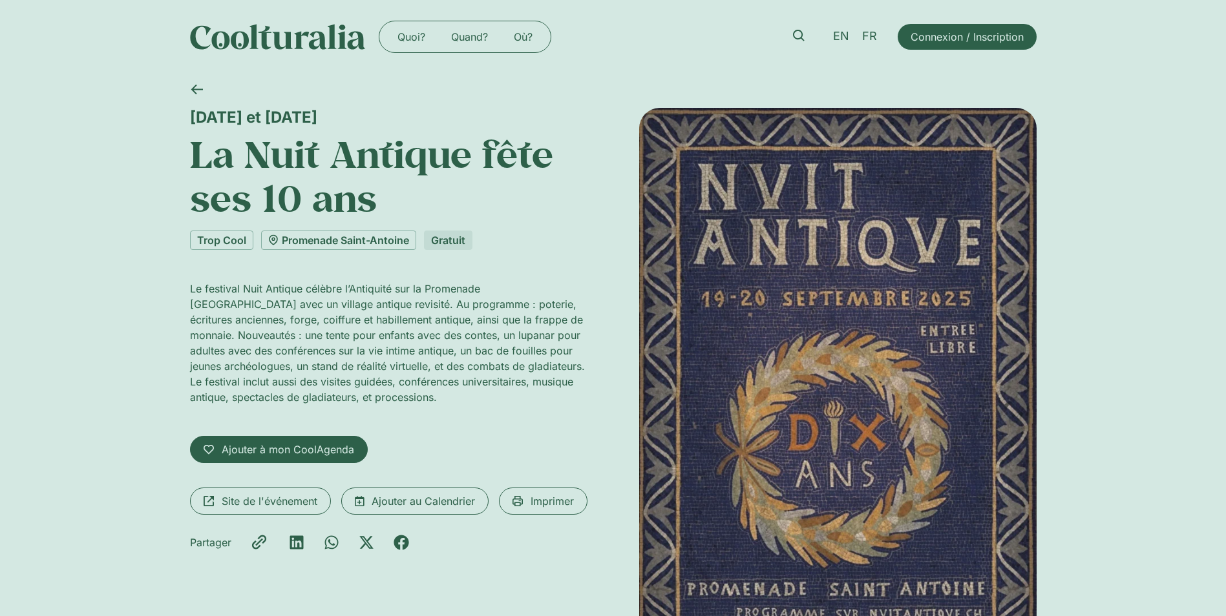
click at [1128, 445] on div "[DATE] et [DATE] La Nuit Antique fête ses 10 ans Trop Cool Promenade [GEOGRAPHI…" at bounding box center [613, 406] width 1226 height 664
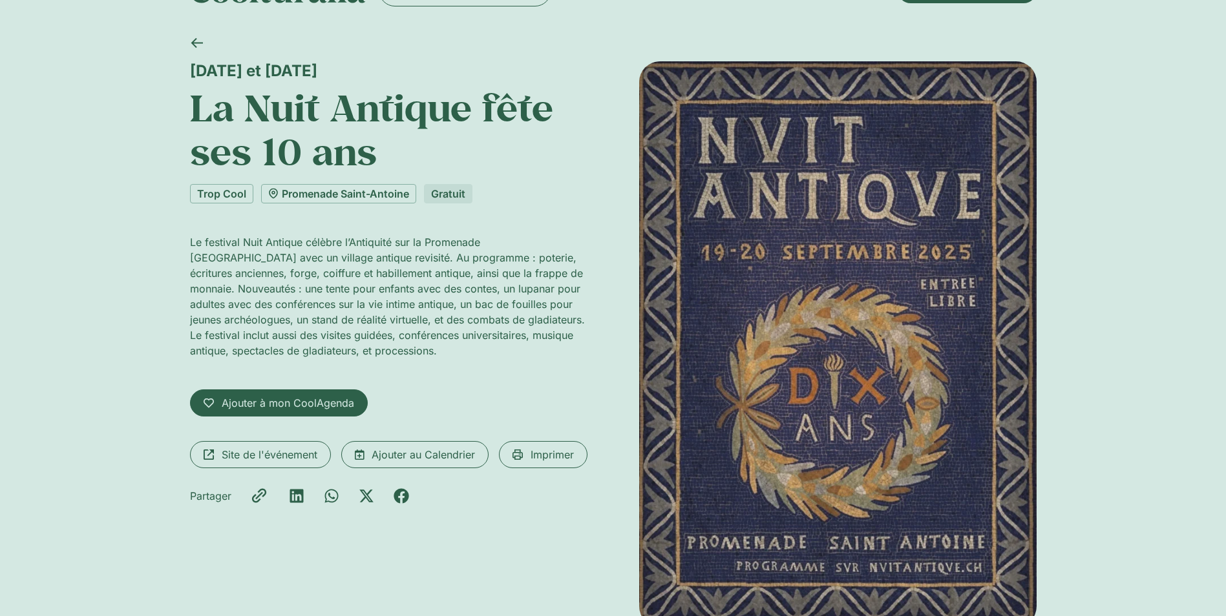
scroll to position [65, 0]
